Goal: Transaction & Acquisition: Download file/media

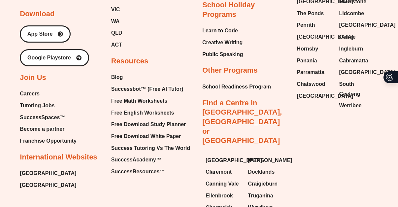
scroll to position [2745, 0]
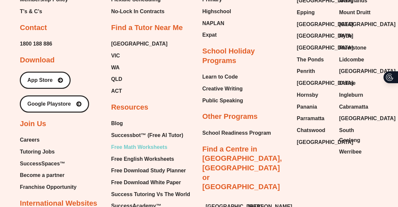
click at [144, 142] on span "Free Math Worksheets" at bounding box center [139, 147] width 56 height 10
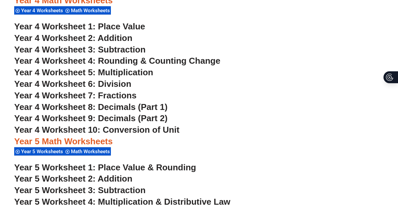
scroll to position [1232, 0]
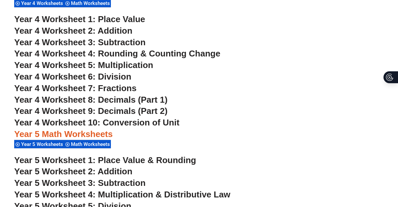
click at [155, 122] on span "Year 4 Worksheet 10: Conversion of Unit" at bounding box center [96, 122] width 165 height 10
